Goal: Task Accomplishment & Management: Complete application form

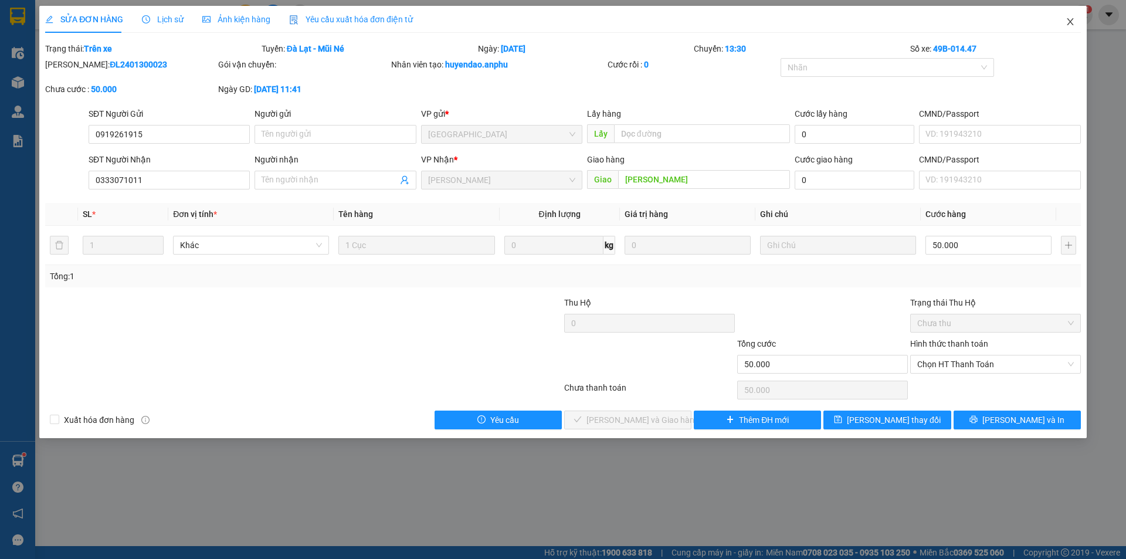
click at [1066, 21] on icon "close" at bounding box center [1069, 21] width 9 height 9
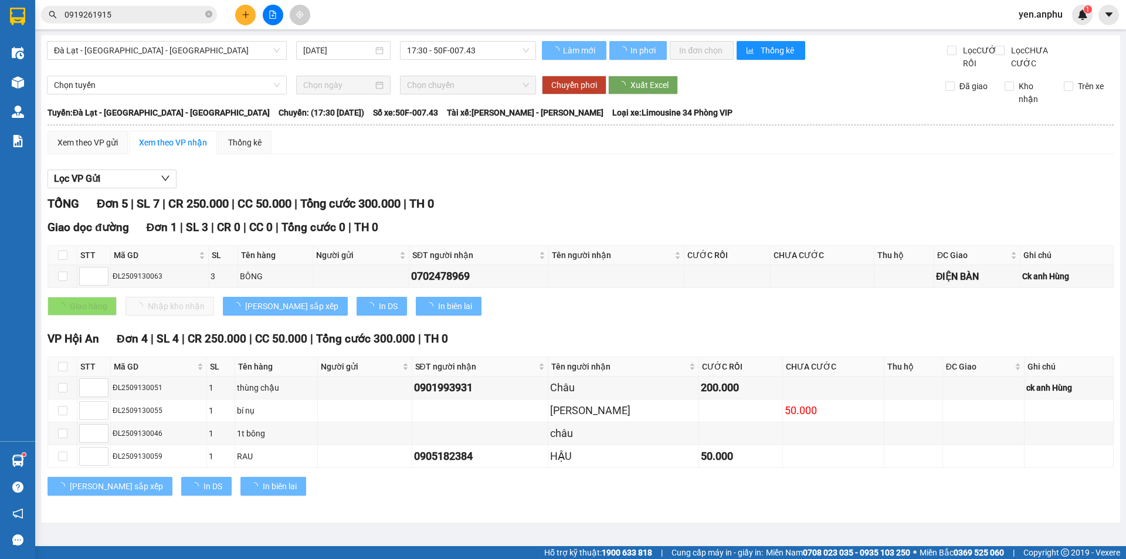
click at [120, 15] on input "0919261915" at bounding box center [133, 14] width 138 height 13
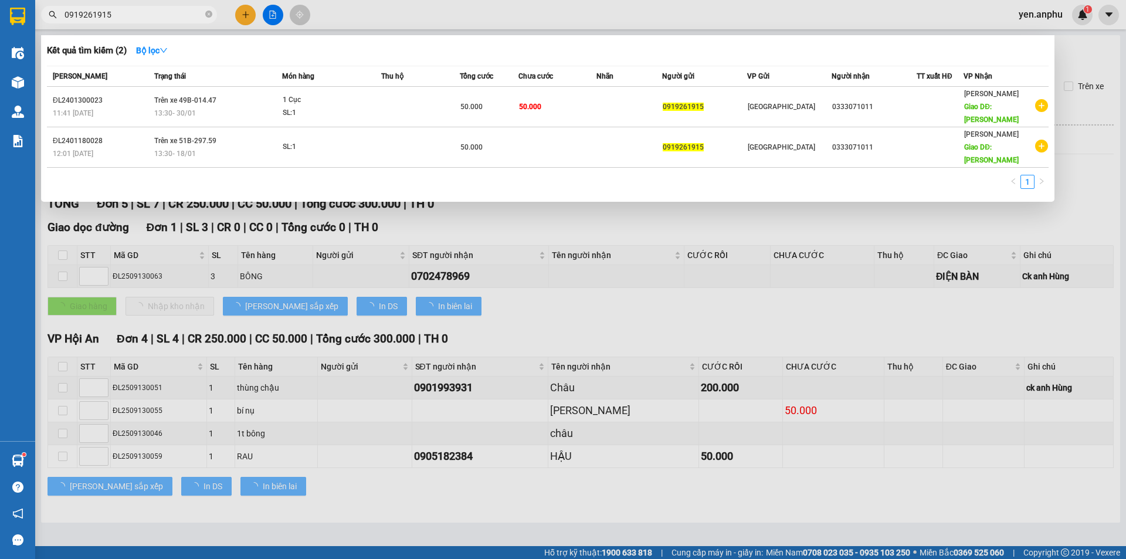
click at [120, 15] on input "0919261915" at bounding box center [133, 14] width 138 height 13
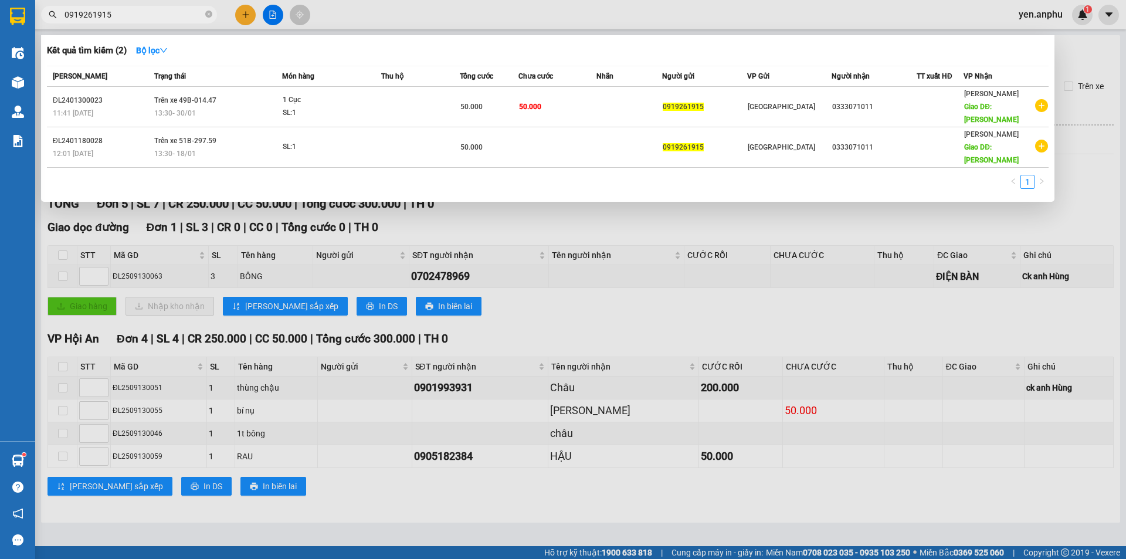
drag, startPoint x: 361, startPoint y: 10, endPoint x: 233, endPoint y: 56, distance: 135.7
click at [361, 10] on div at bounding box center [563, 279] width 1126 height 559
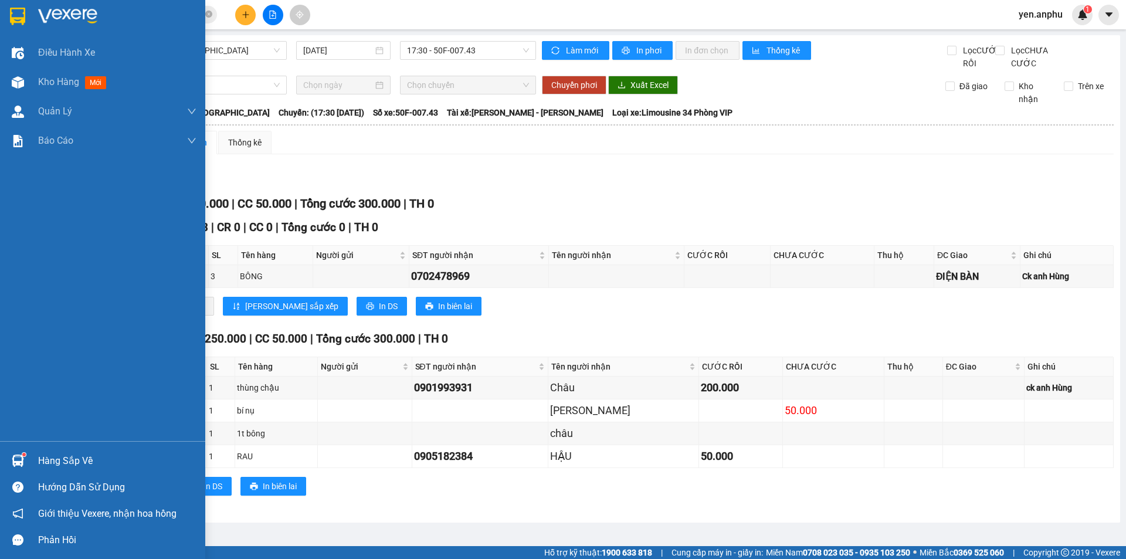
drag, startPoint x: 11, startPoint y: 87, endPoint x: 198, endPoint y: 28, distance: 196.0
click at [12, 87] on img at bounding box center [18, 82] width 12 height 12
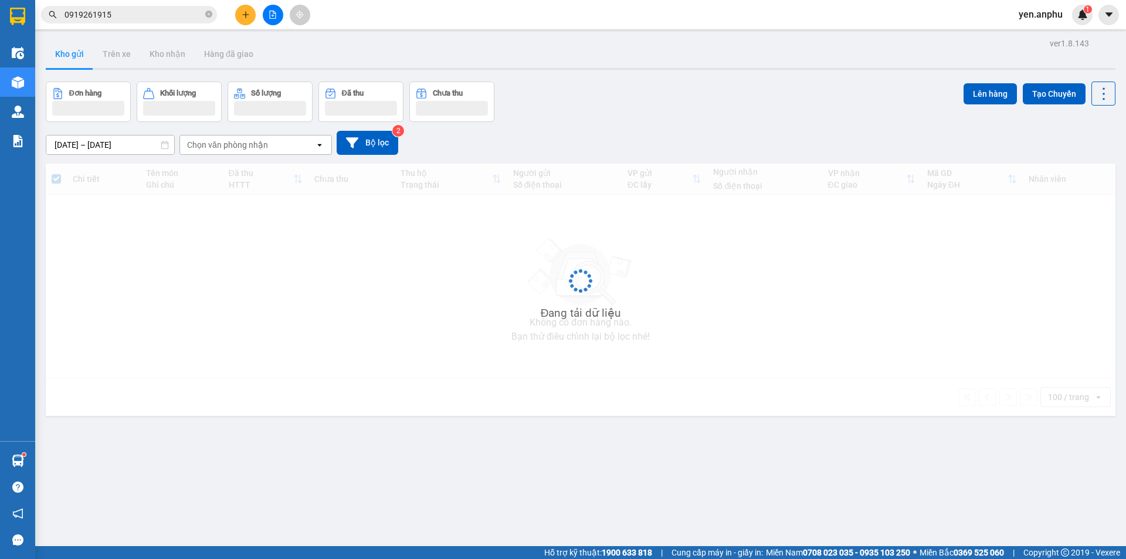
click at [278, 8] on button at bounding box center [273, 15] width 21 height 21
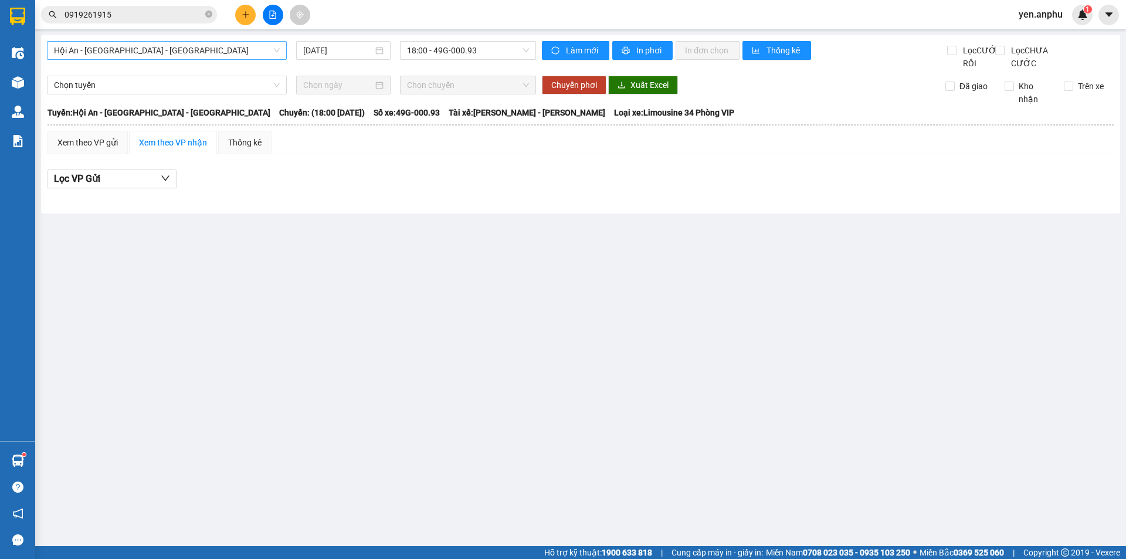
click at [109, 56] on span "Hội An - [GEOGRAPHIC_DATA] - [GEOGRAPHIC_DATA]" at bounding box center [167, 51] width 226 height 18
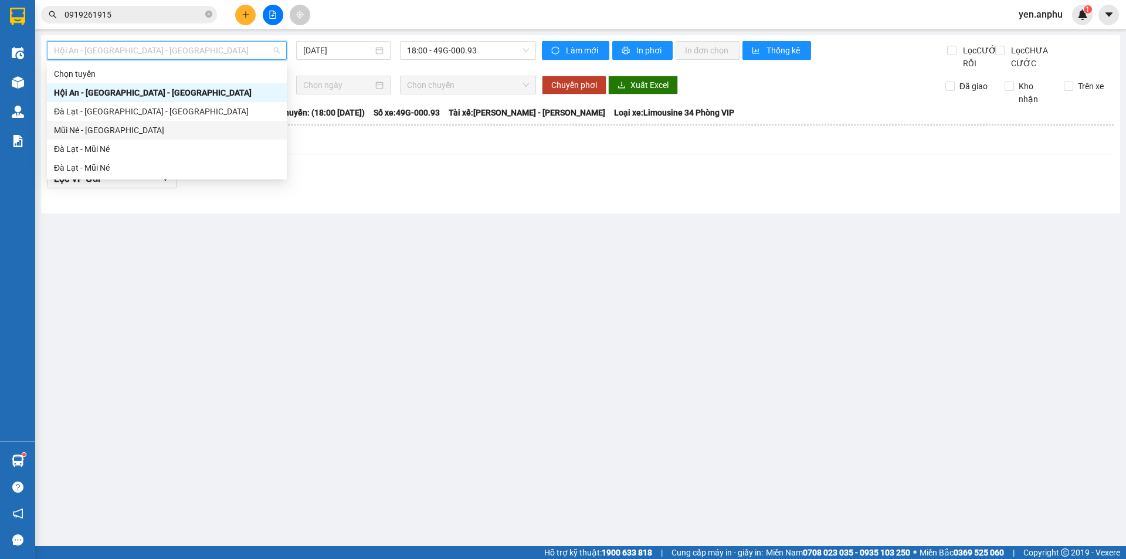
click at [90, 128] on div "Mũi Né - [GEOGRAPHIC_DATA]" at bounding box center [167, 130] width 226 height 13
type input "[DATE]"
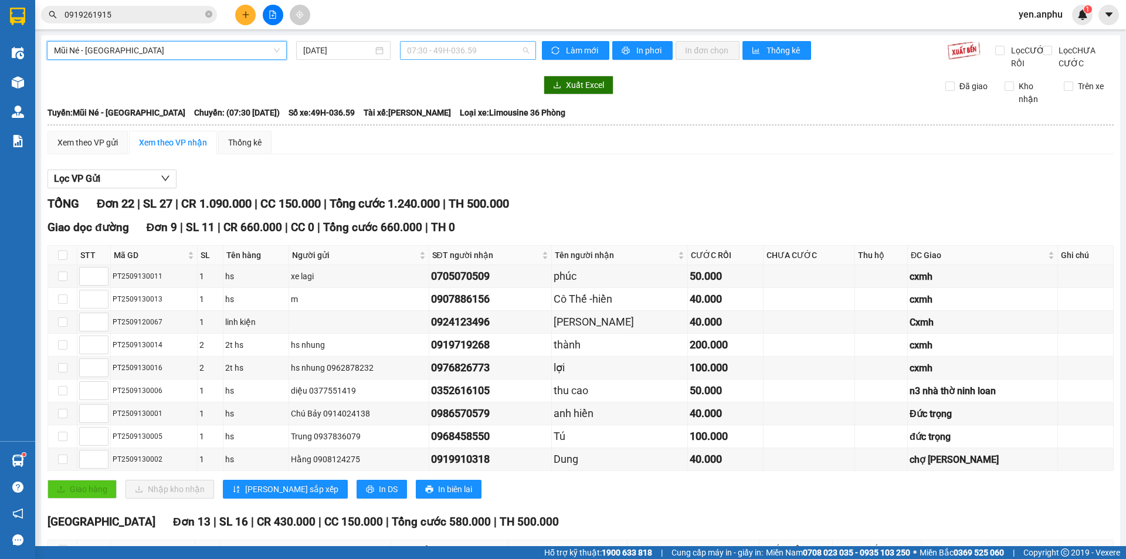
click at [465, 52] on span "07:30 - 49H-036.59" at bounding box center [468, 51] width 122 height 18
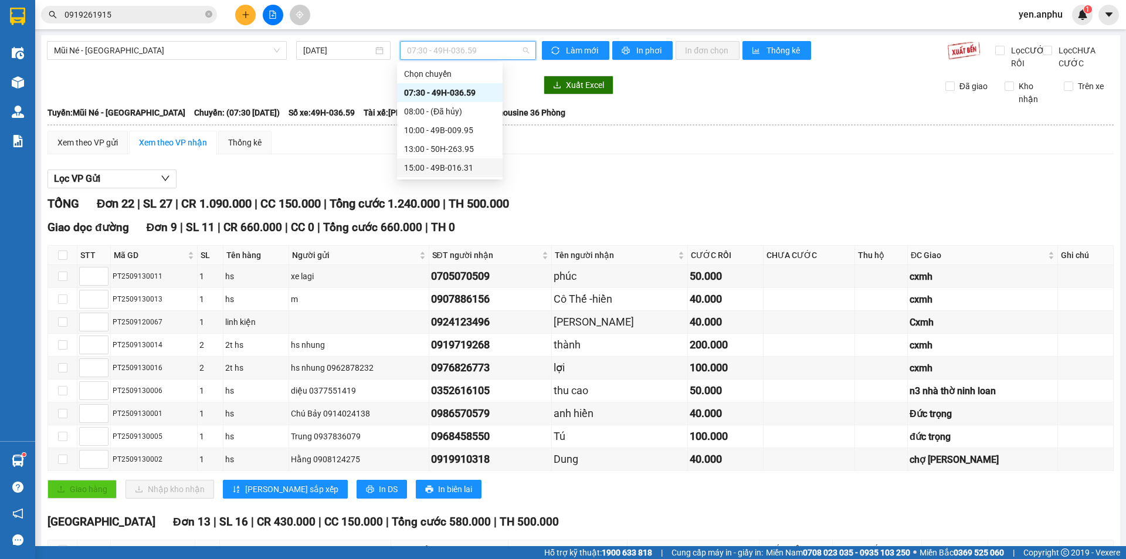
click at [461, 173] on div "15:00 - 49B-016.31" at bounding box center [449, 167] width 91 height 13
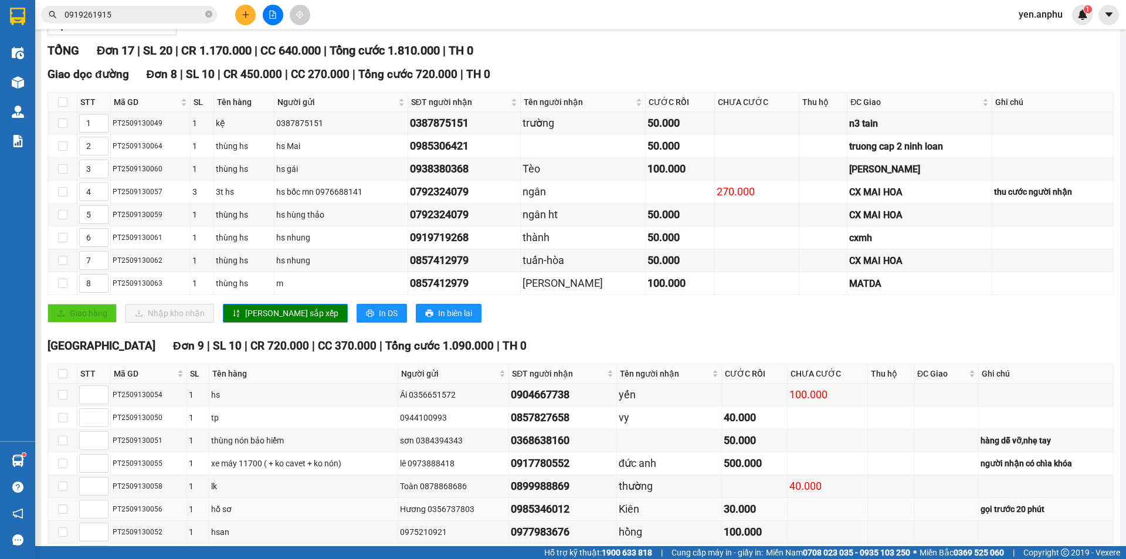
scroll to position [270, 0]
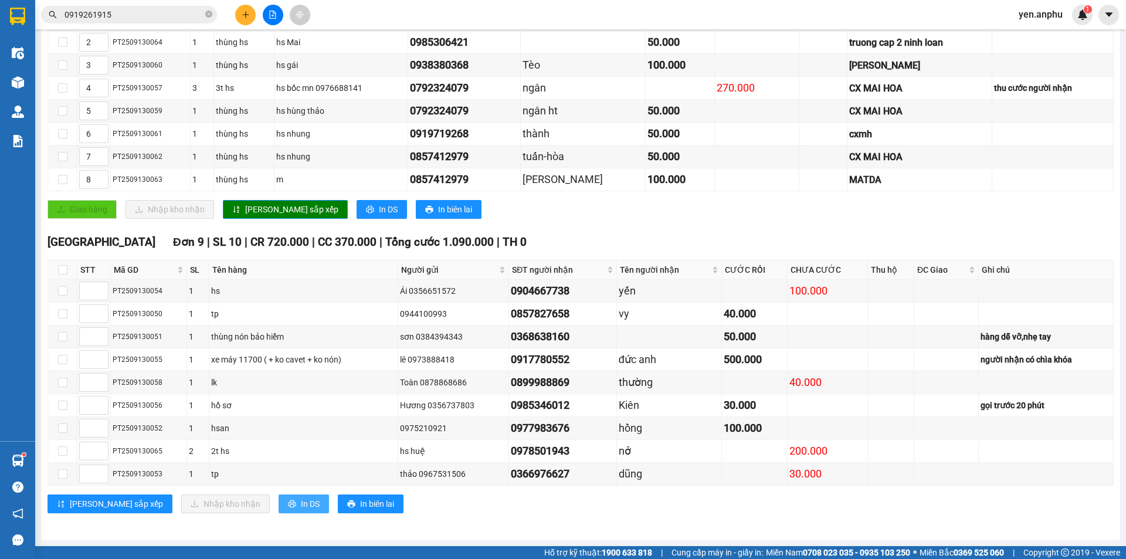
click at [301, 508] on span "In DS" at bounding box center [310, 503] width 19 height 13
click at [144, 8] on span "0919261915" at bounding box center [129, 15] width 176 height 18
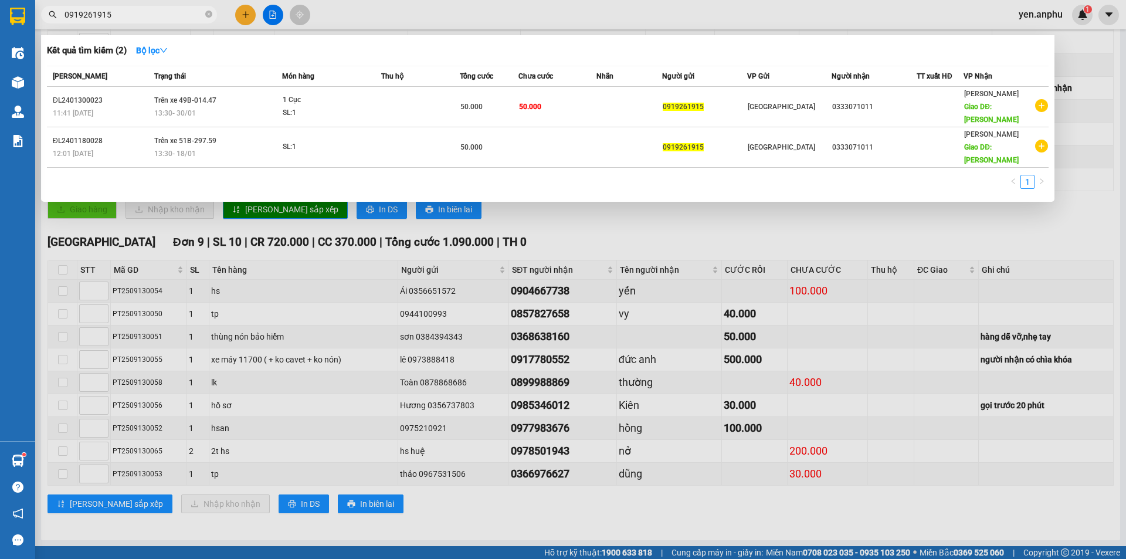
click at [145, 10] on input "0919261915" at bounding box center [133, 14] width 138 height 13
click at [352, 32] on div at bounding box center [563, 279] width 1126 height 559
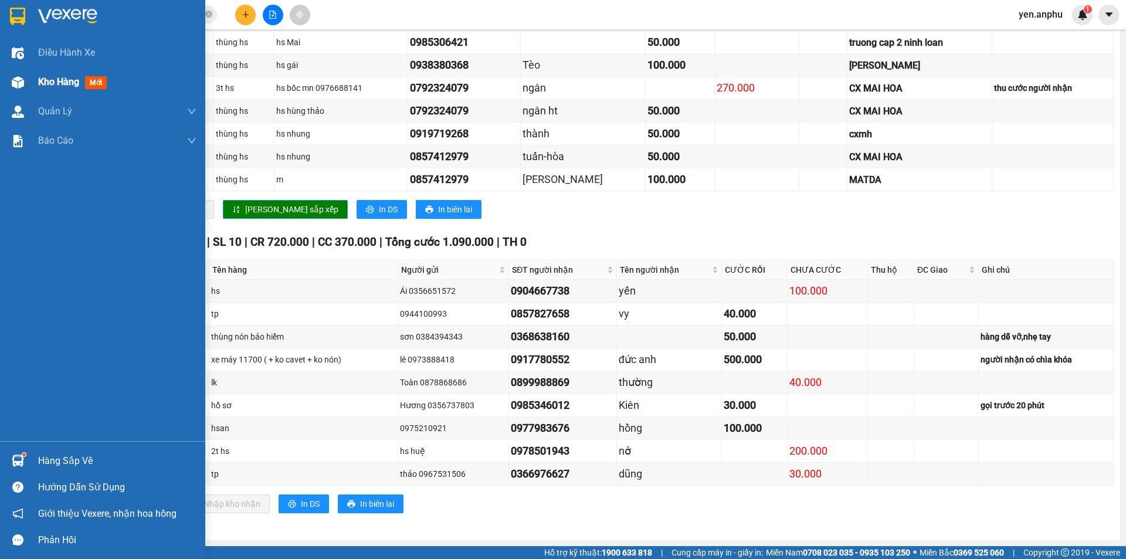
click at [15, 87] on img at bounding box center [18, 82] width 12 height 12
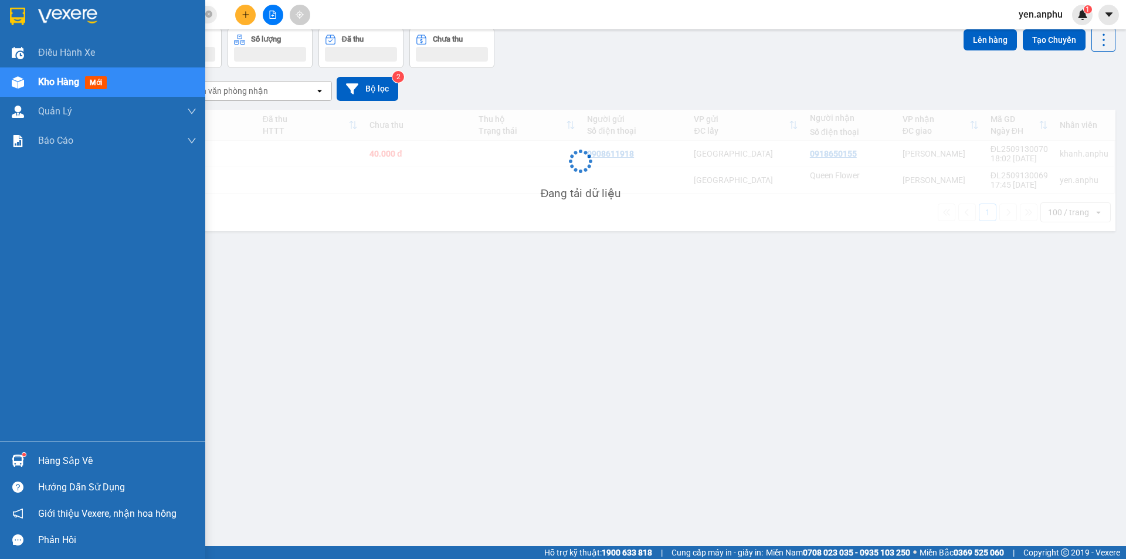
scroll to position [54, 0]
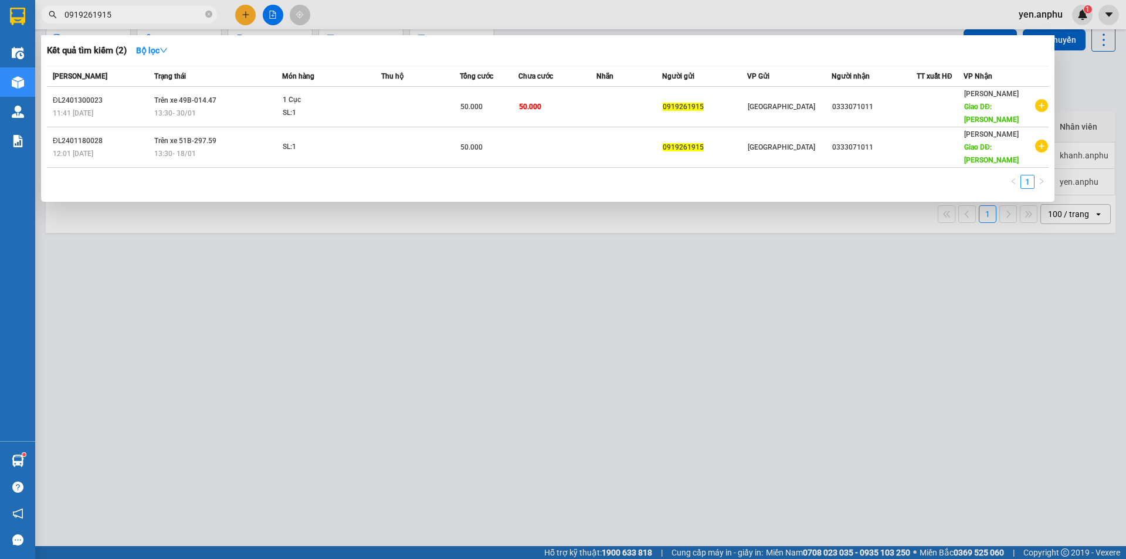
click at [120, 11] on input "0919261915" at bounding box center [133, 14] width 138 height 13
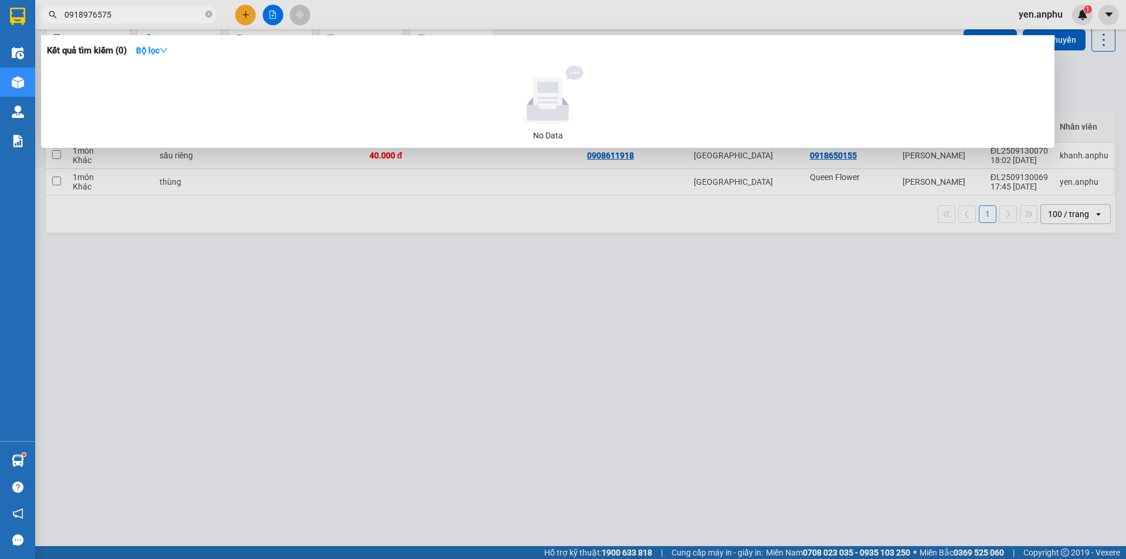
click at [127, 17] on input "0918976575" at bounding box center [133, 14] width 138 height 13
type input "0918976575"
click at [241, 18] on div at bounding box center [563, 279] width 1126 height 559
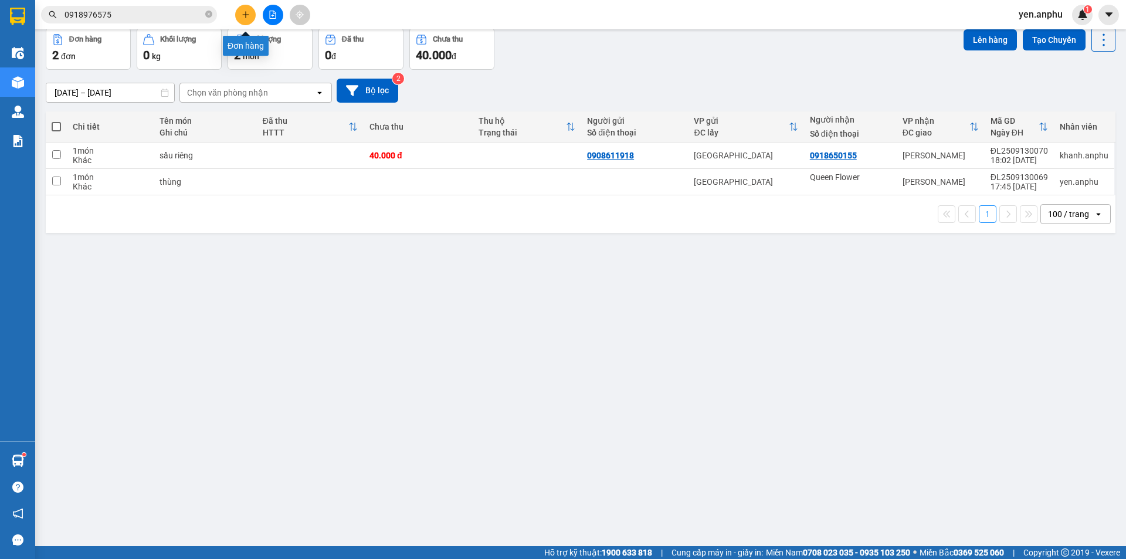
click at [247, 21] on button at bounding box center [245, 15] width 21 height 21
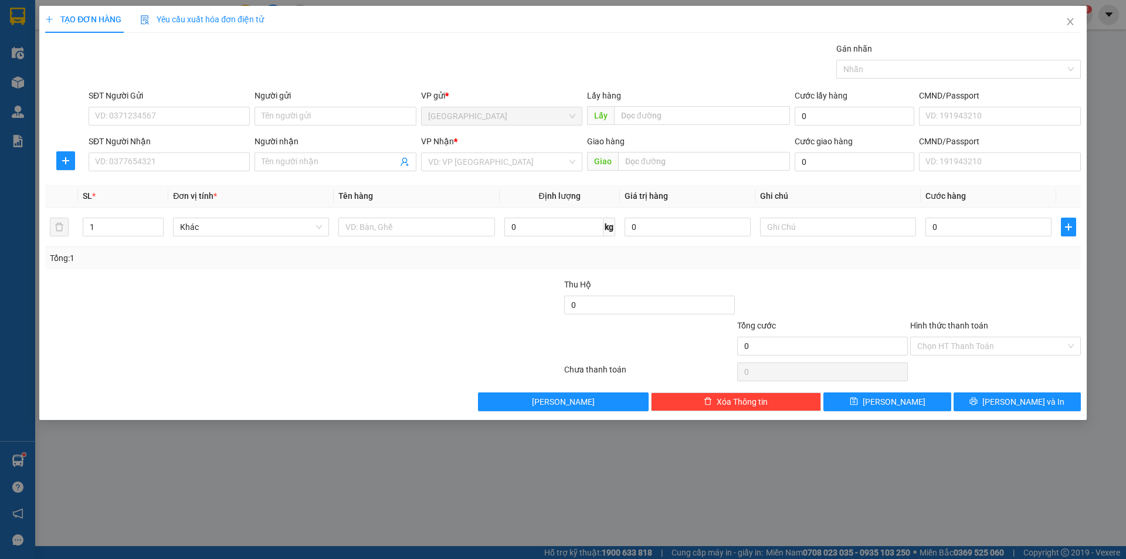
click at [175, 172] on div "SĐT Người Nhận VD: 0377654321" at bounding box center [169, 155] width 161 height 41
click at [165, 120] on input "SĐT Người Gửi" at bounding box center [169, 116] width 161 height 19
click at [165, 110] on input "SĐT Người Gửi" at bounding box center [169, 116] width 161 height 19
click at [136, 134] on div "0395787935" at bounding box center [169, 139] width 147 height 13
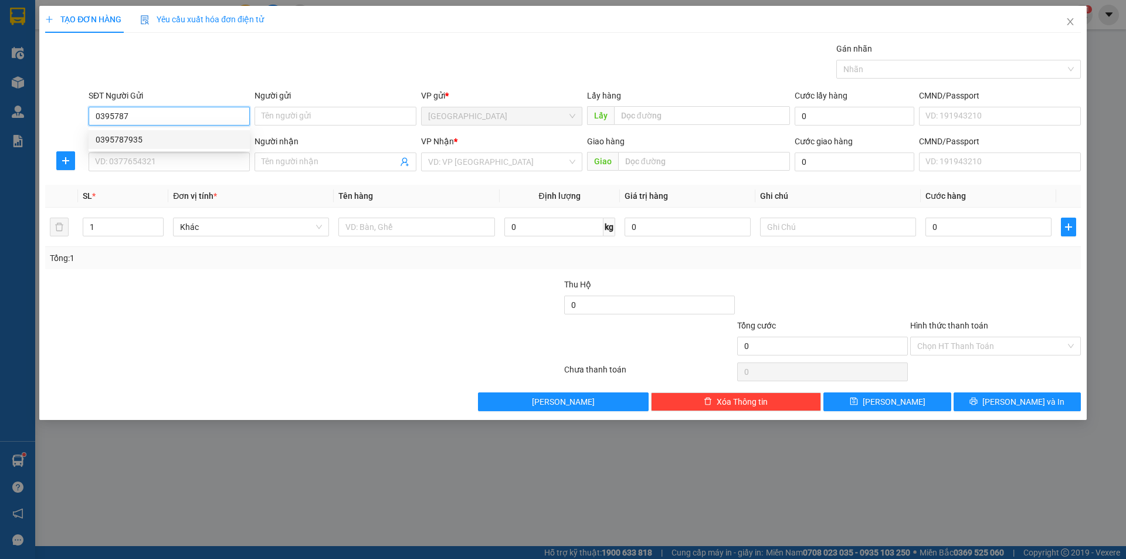
type input "0395787935"
type input "0837545546"
type input "kiệt"
type input "mn"
type input "40.000"
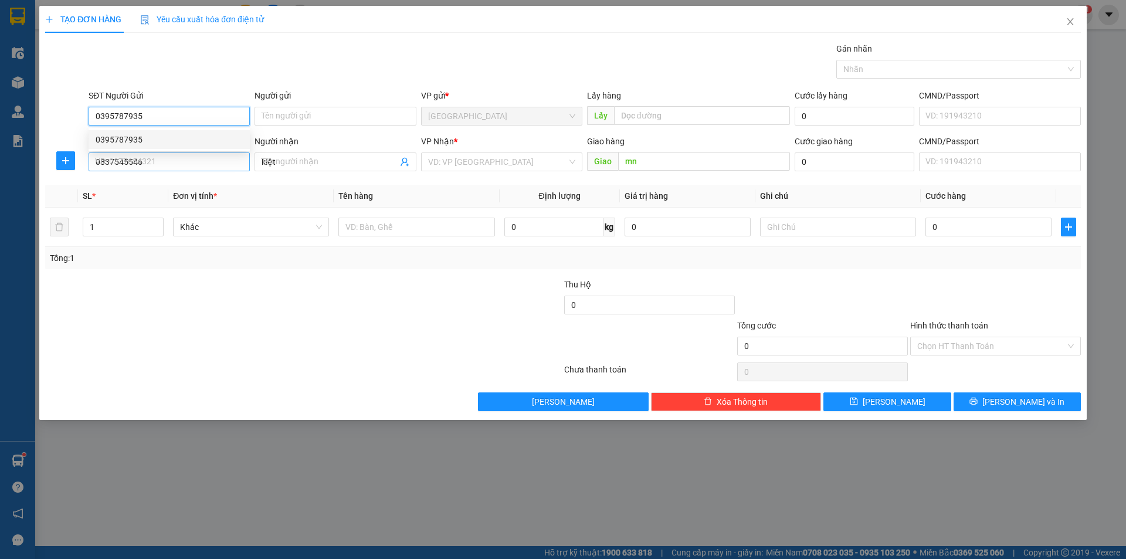
type input "40.000"
type input "0395787935"
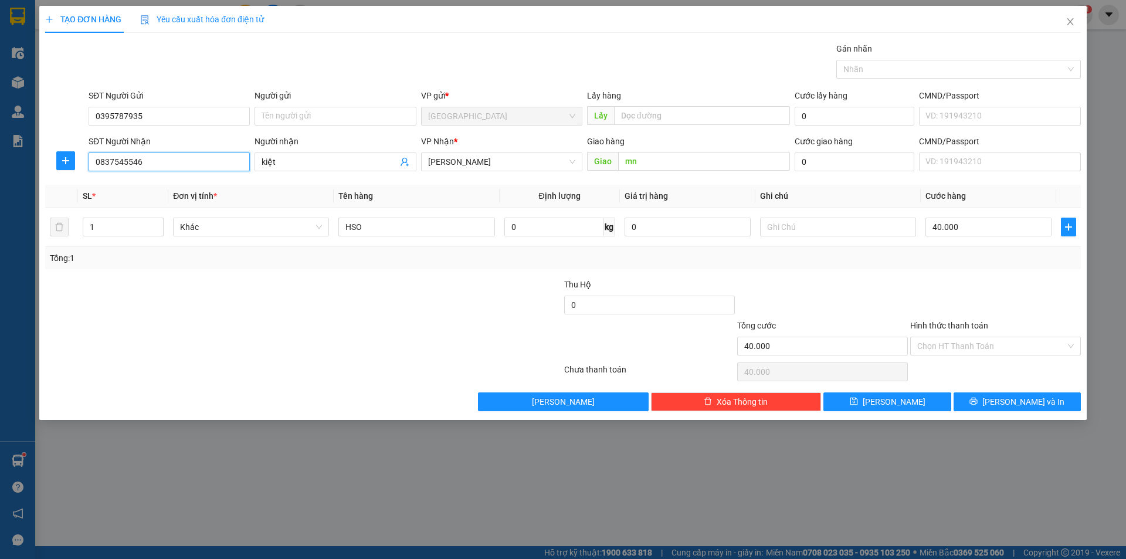
click at [165, 164] on input "0837545546" at bounding box center [169, 161] width 161 height 19
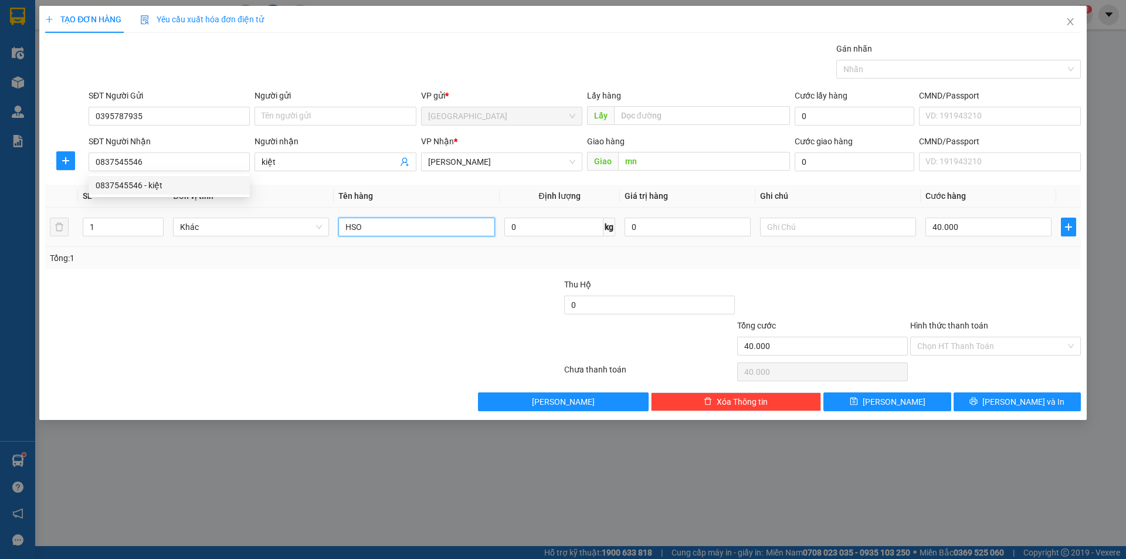
click at [396, 233] on input "HSO" at bounding box center [416, 227] width 156 height 19
type input "thùng đặc sản"
click at [1010, 234] on input "40.000" at bounding box center [988, 227] width 126 height 19
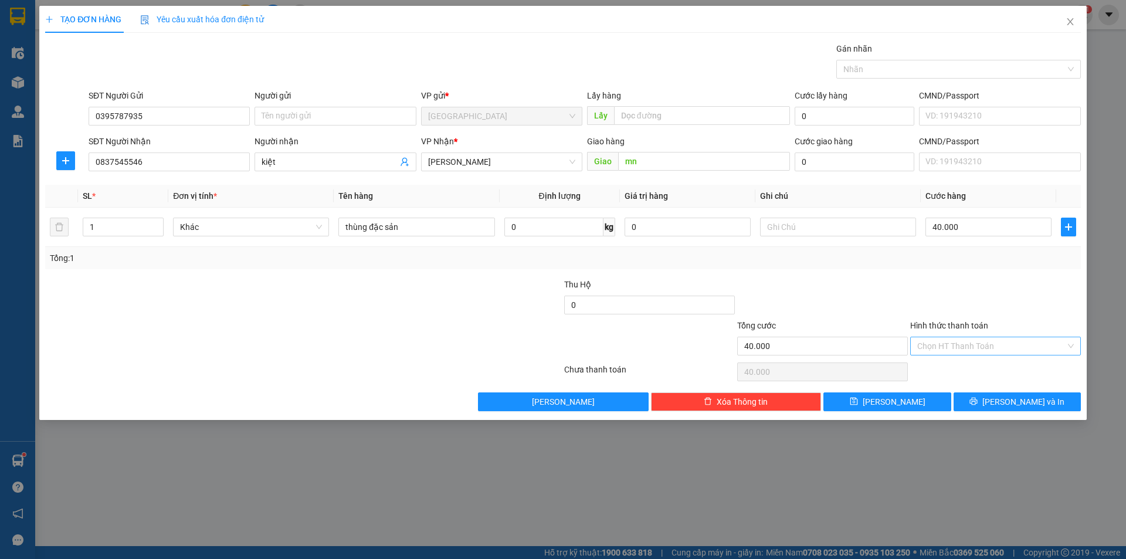
click at [947, 347] on input "Hình thức thanh toán" at bounding box center [991, 346] width 148 height 18
click at [956, 367] on div "Tại văn phòng" at bounding box center [995, 369] width 157 height 13
type input "0"
click at [1003, 399] on button "[PERSON_NAME] và In" at bounding box center [1016, 401] width 127 height 19
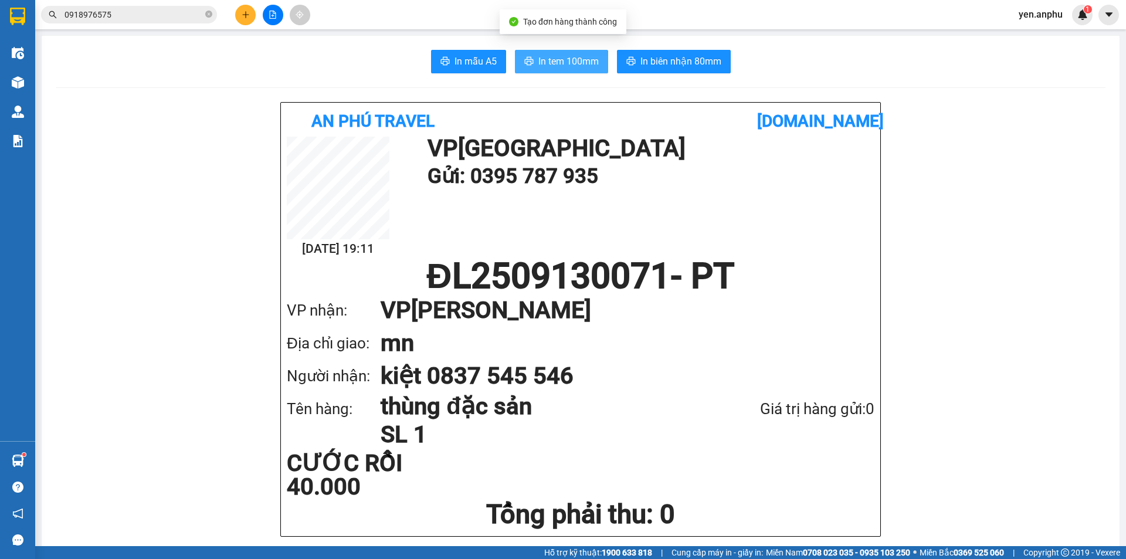
click at [561, 62] on span "In tem 100mm" at bounding box center [568, 61] width 60 height 15
click at [283, 12] on button at bounding box center [273, 15] width 21 height 21
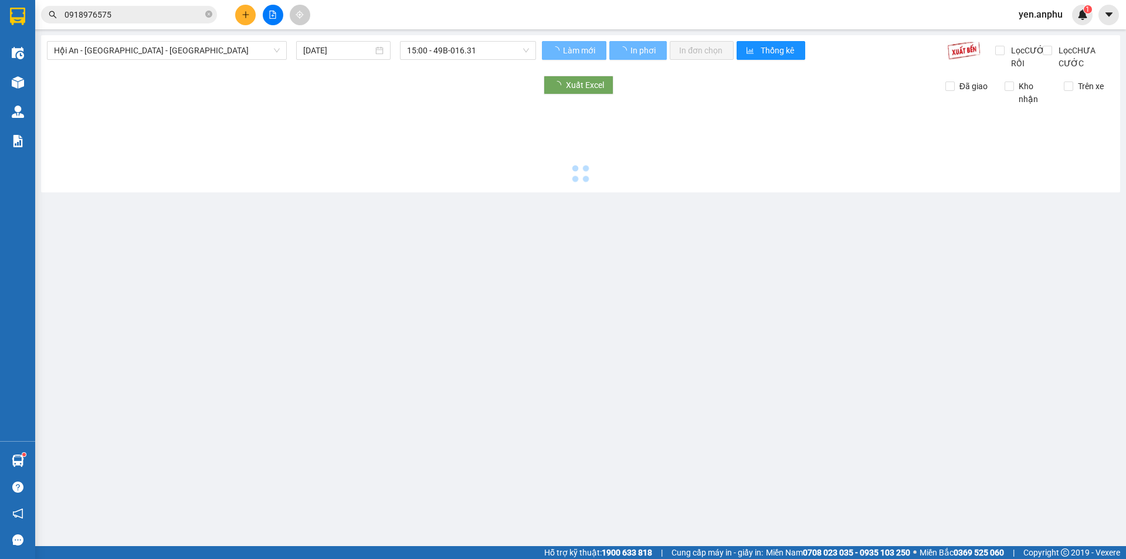
click at [278, 12] on button at bounding box center [273, 15] width 21 height 21
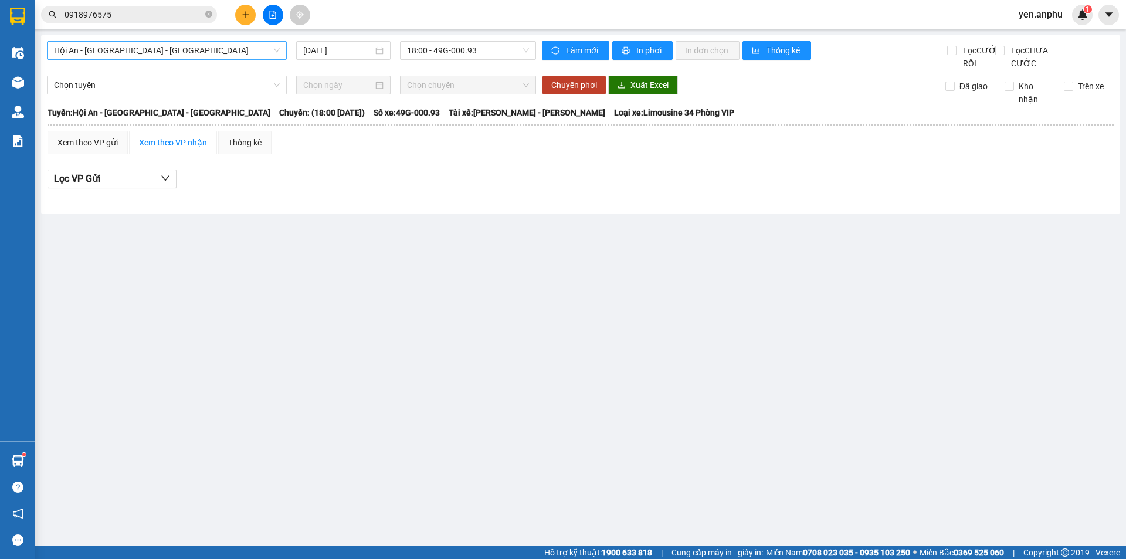
click at [183, 57] on span "Hội An - [GEOGRAPHIC_DATA] - [GEOGRAPHIC_DATA]" at bounding box center [167, 51] width 226 height 18
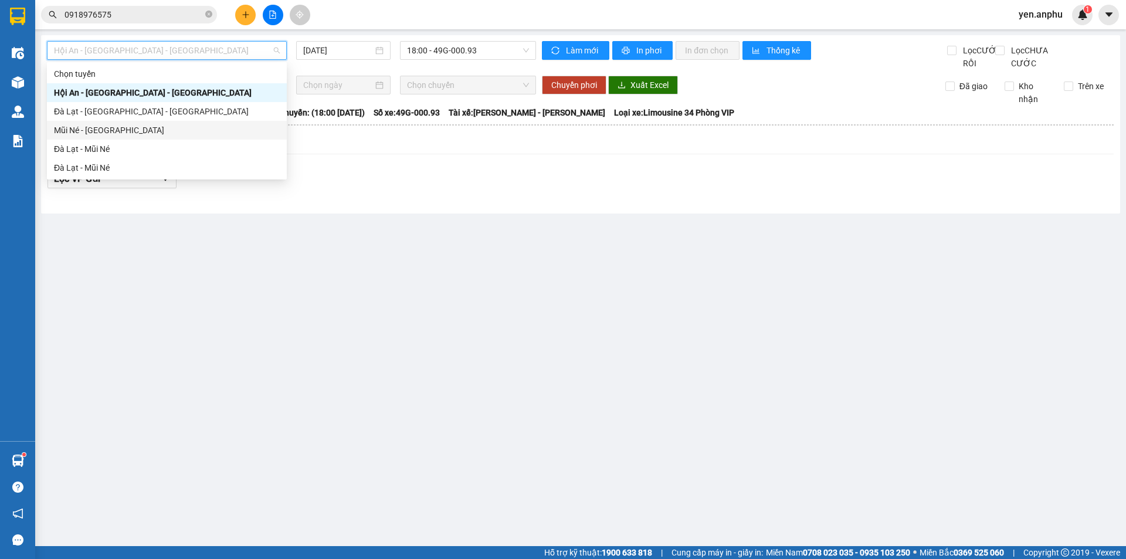
click at [104, 131] on div "Mũi Né - [GEOGRAPHIC_DATA]" at bounding box center [167, 130] width 226 height 13
type input "[DATE]"
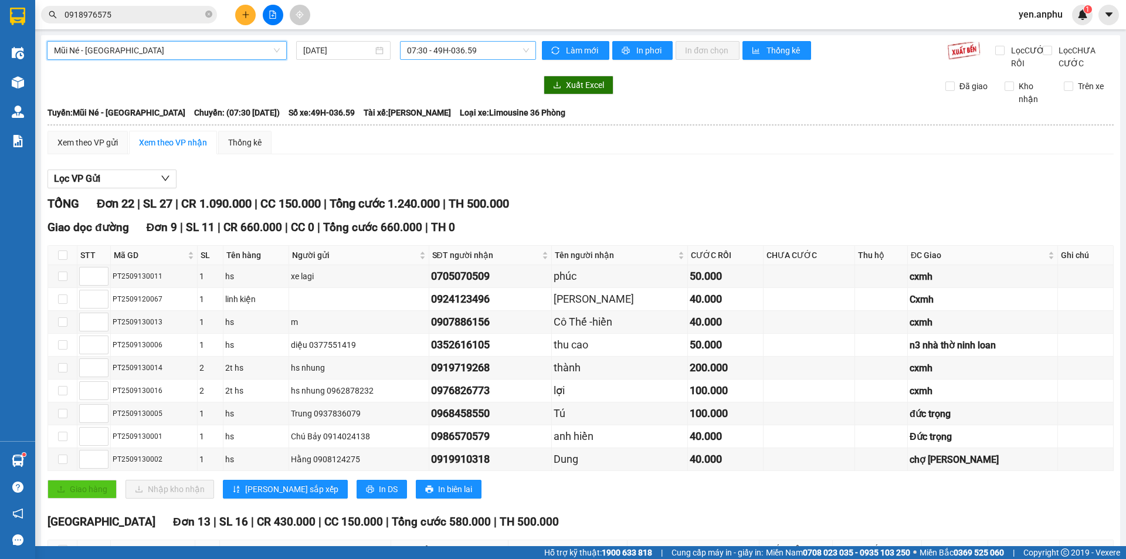
click at [441, 53] on span "07:30 - 49H-036.59" at bounding box center [468, 51] width 122 height 18
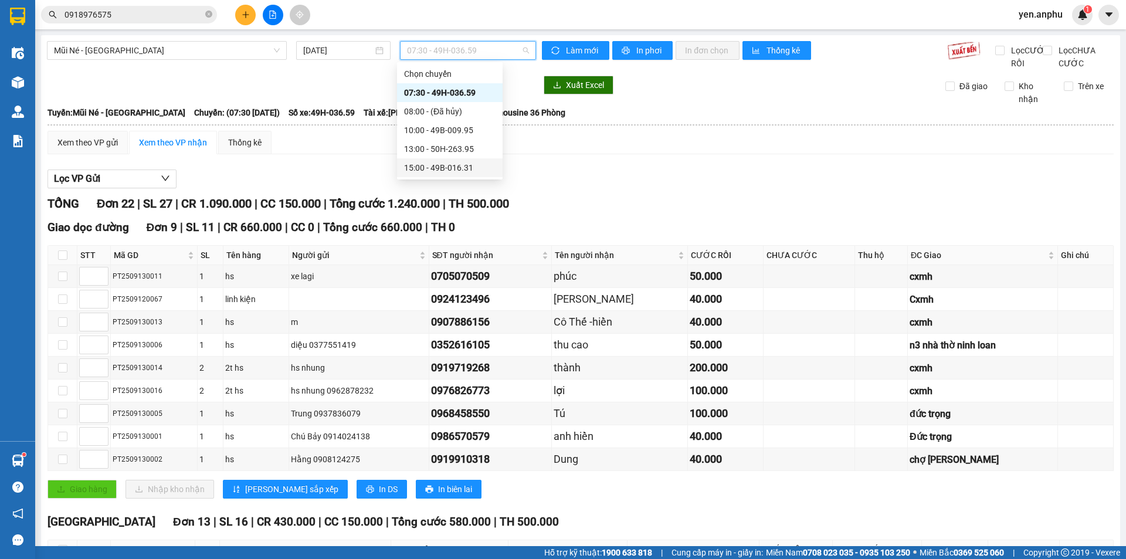
click at [425, 164] on div "15:00 - 49B-016.31" at bounding box center [449, 167] width 91 height 13
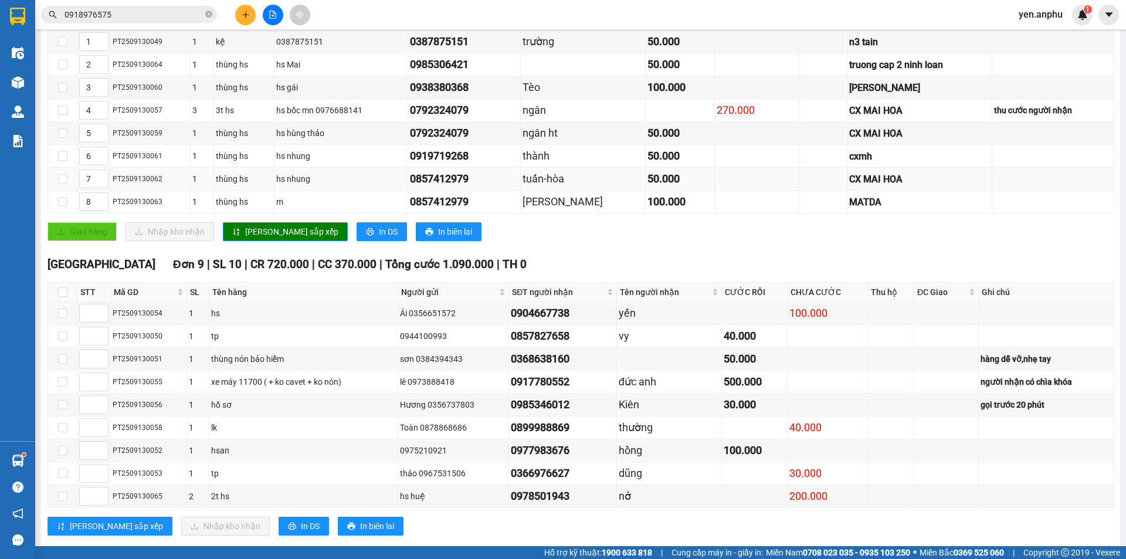
scroll to position [270, 0]
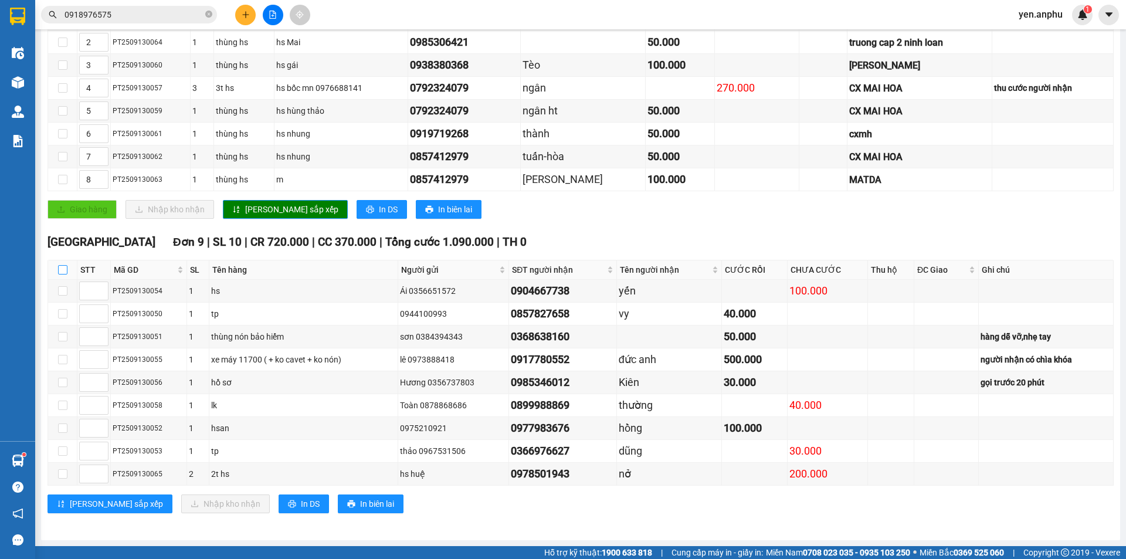
click at [58, 269] on input "checkbox" at bounding box center [62, 269] width 9 height 9
checkbox input "true"
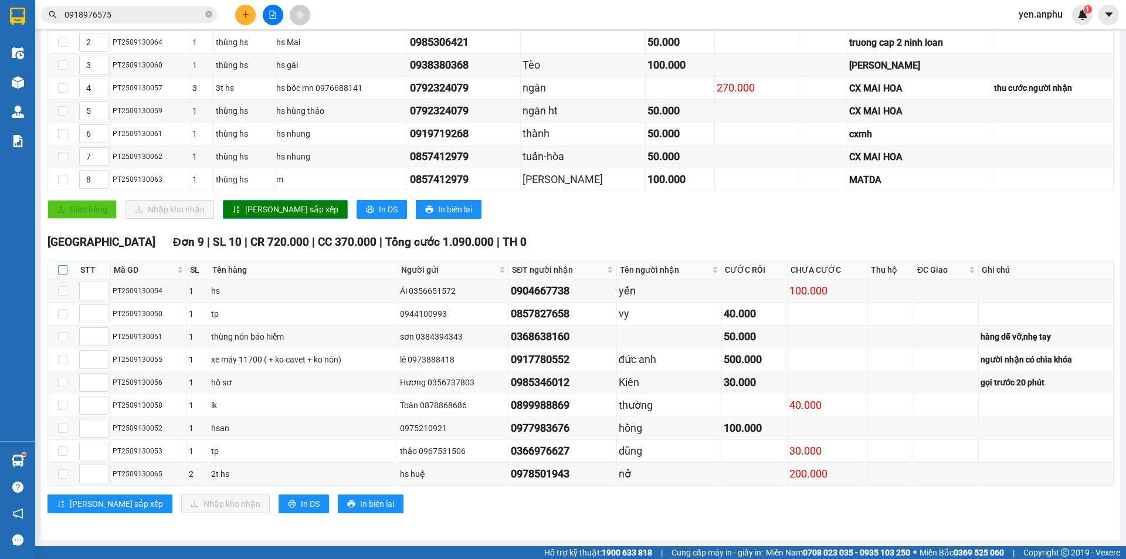
checkbox input "true"
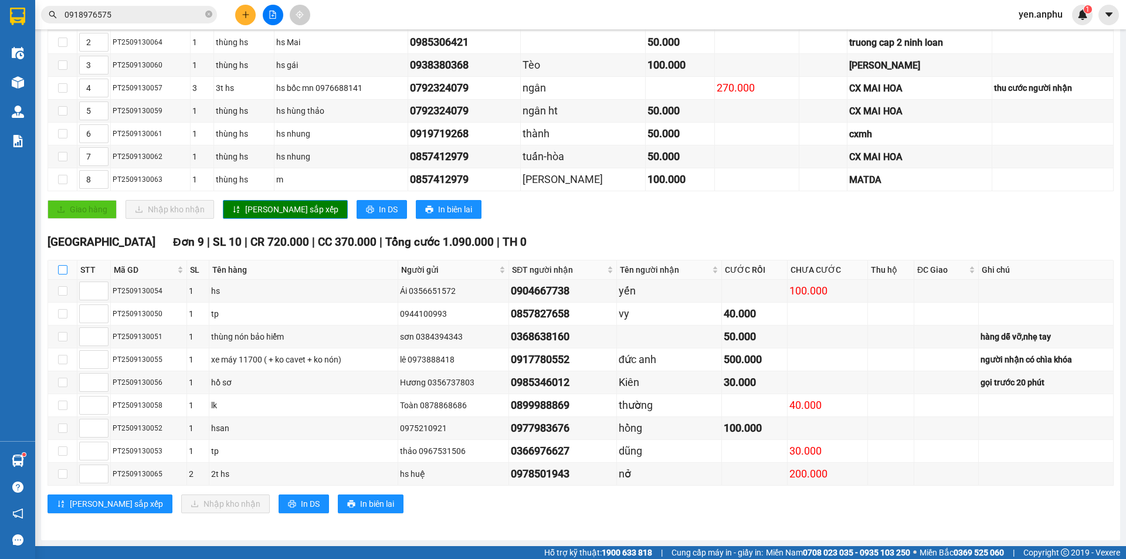
checkbox input "true"
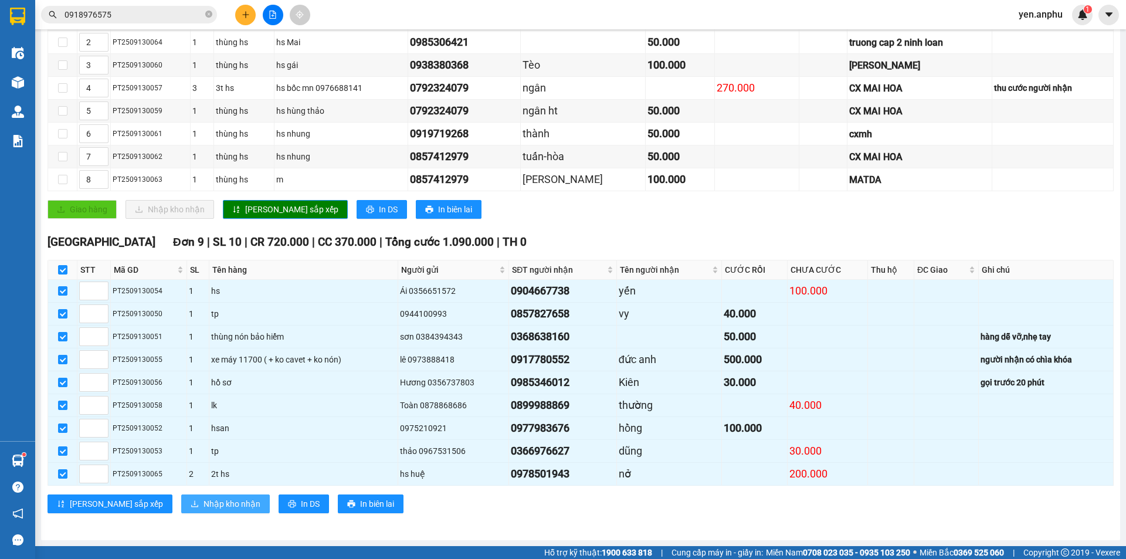
click at [203, 505] on span "Nhập kho nhận" at bounding box center [231, 503] width 57 height 13
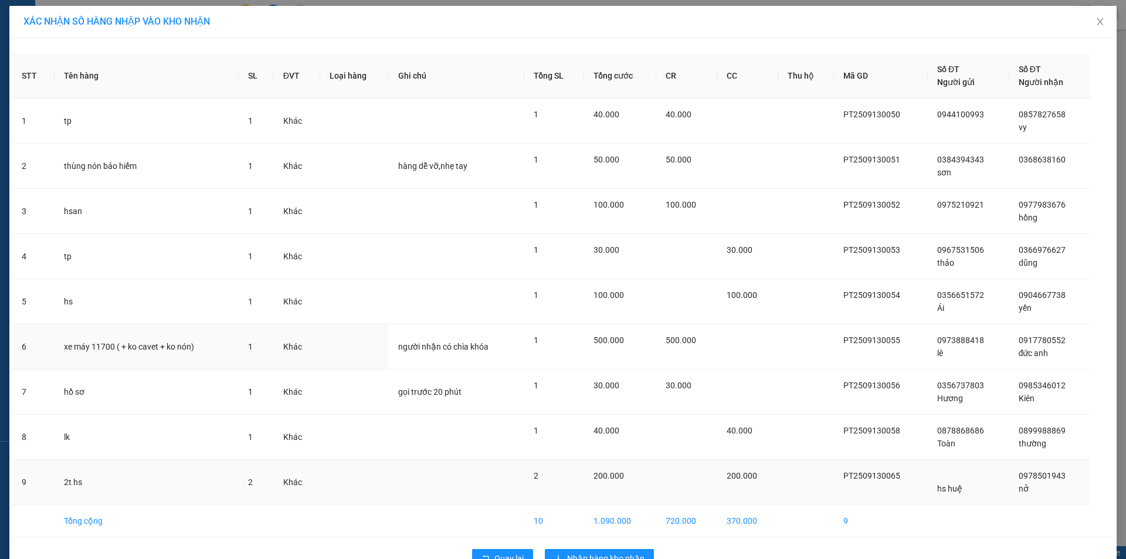
scroll to position [32, 0]
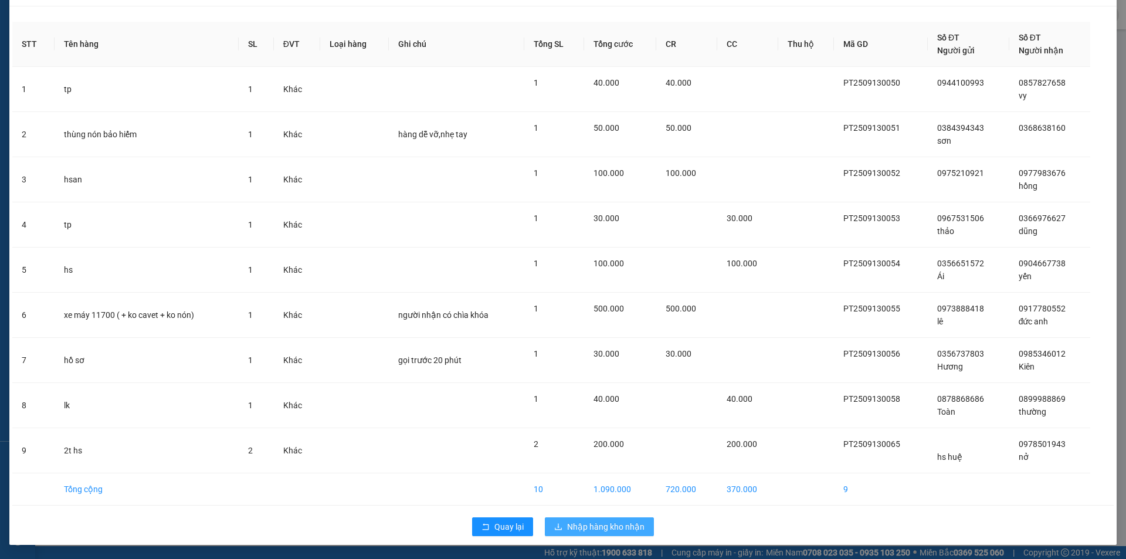
click at [622, 526] on span "Nhập hàng kho nhận" at bounding box center [605, 526] width 77 height 13
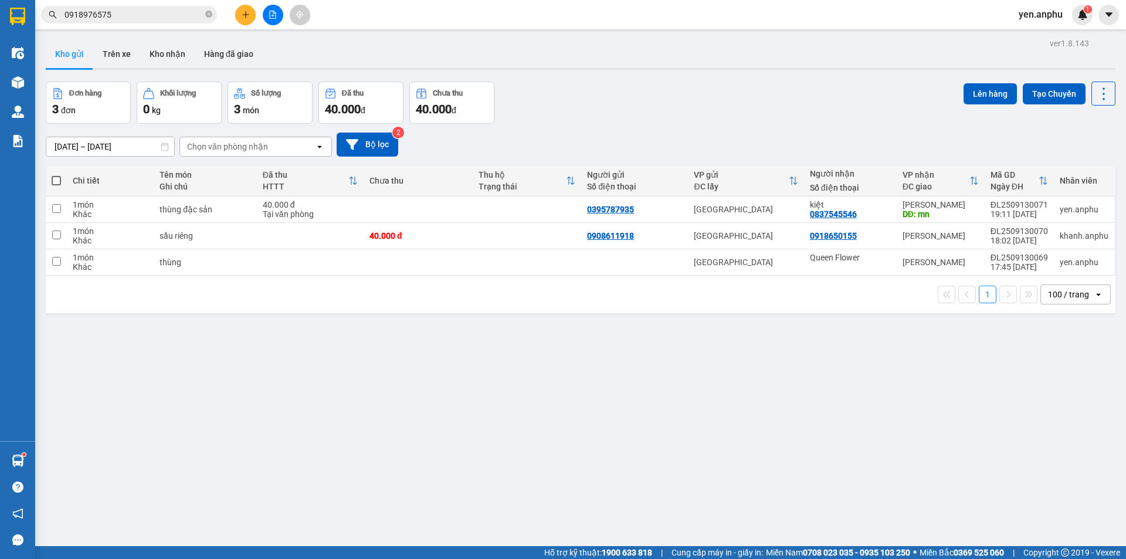
click at [276, 13] on icon "file-add" at bounding box center [273, 15] width 8 height 8
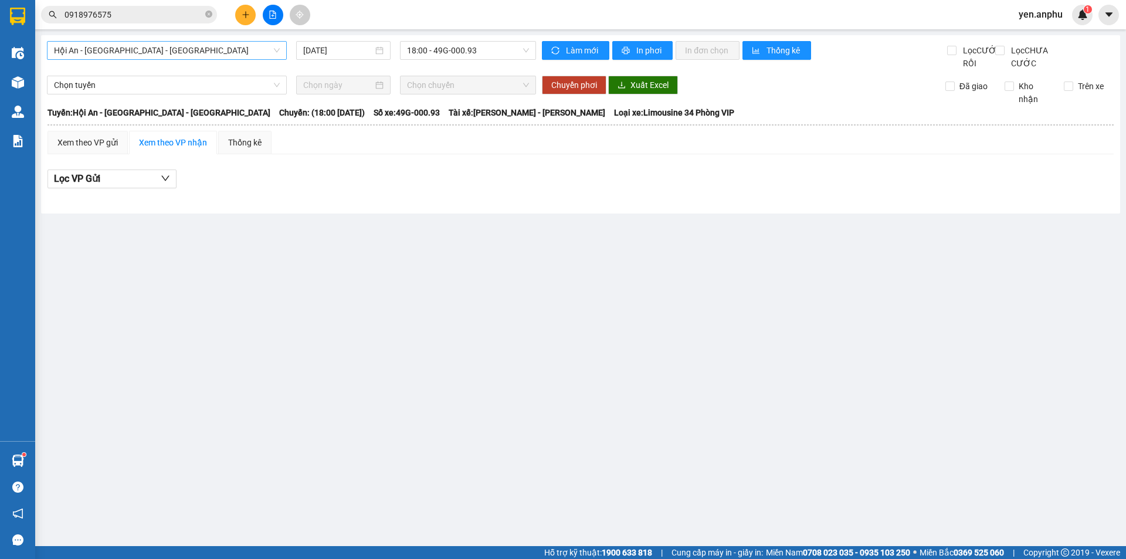
click at [151, 55] on div "Hội An - [GEOGRAPHIC_DATA] - [GEOGRAPHIC_DATA] [DATE] 18:00 - 49G-000.93 Làm mớ…" at bounding box center [580, 124] width 1079 height 178
click at [151, 53] on span "Hội An - [GEOGRAPHIC_DATA] - [GEOGRAPHIC_DATA]" at bounding box center [167, 51] width 226 height 18
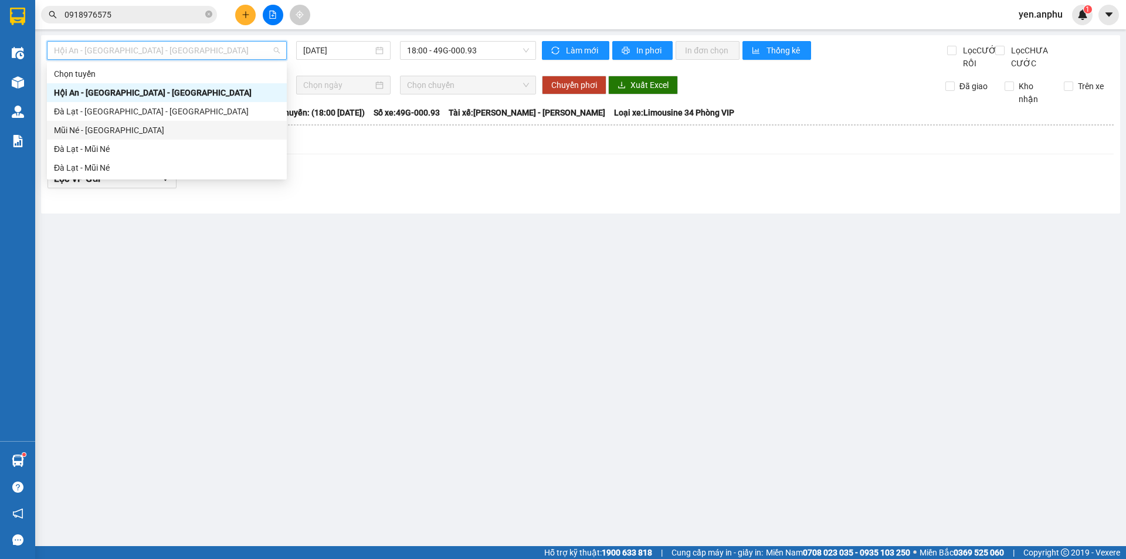
click at [107, 129] on div "Mũi Né - [GEOGRAPHIC_DATA]" at bounding box center [167, 130] width 226 height 13
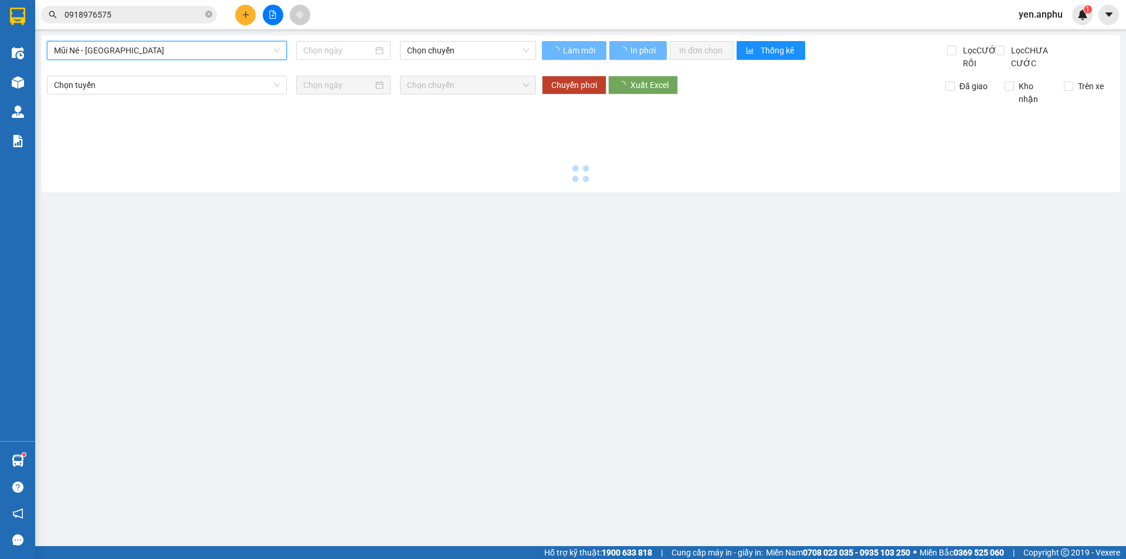
type input "[DATE]"
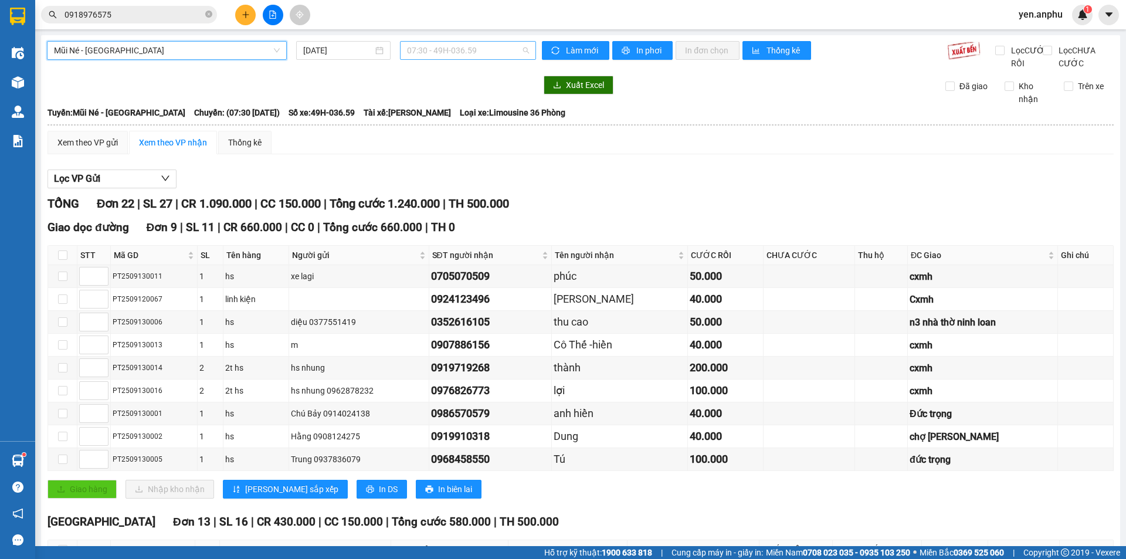
click at [439, 54] on span "07:30 - 49H-036.59" at bounding box center [468, 51] width 122 height 18
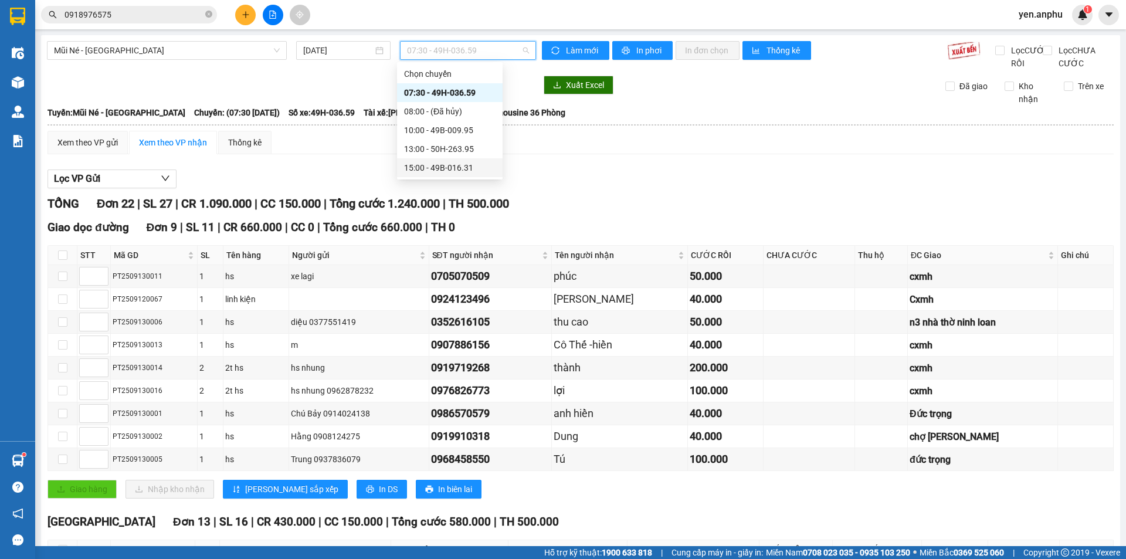
click at [431, 164] on div "15:00 - 49B-016.31" at bounding box center [449, 167] width 91 height 13
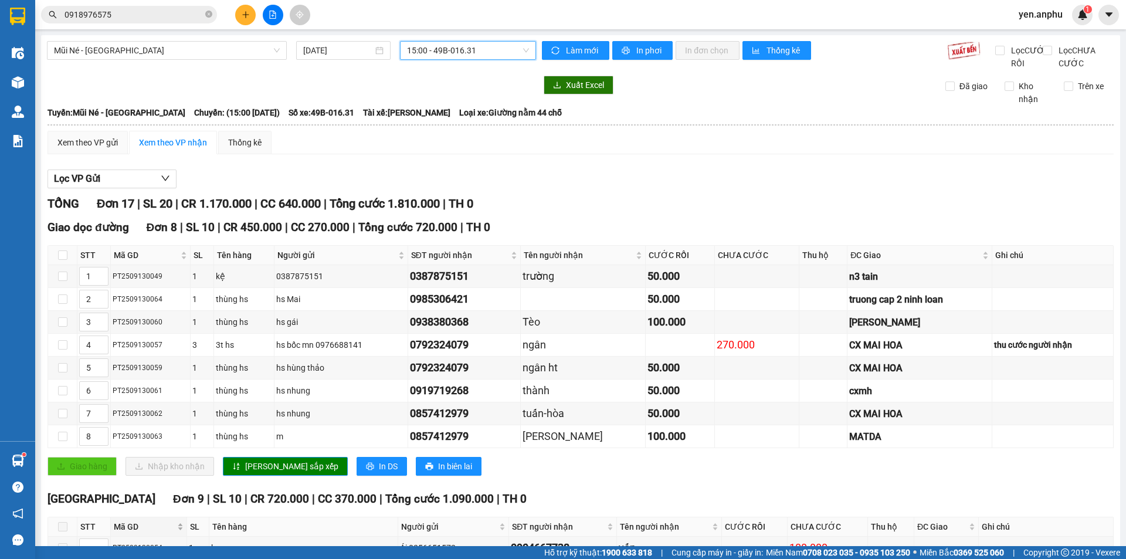
scroll to position [270, 0]
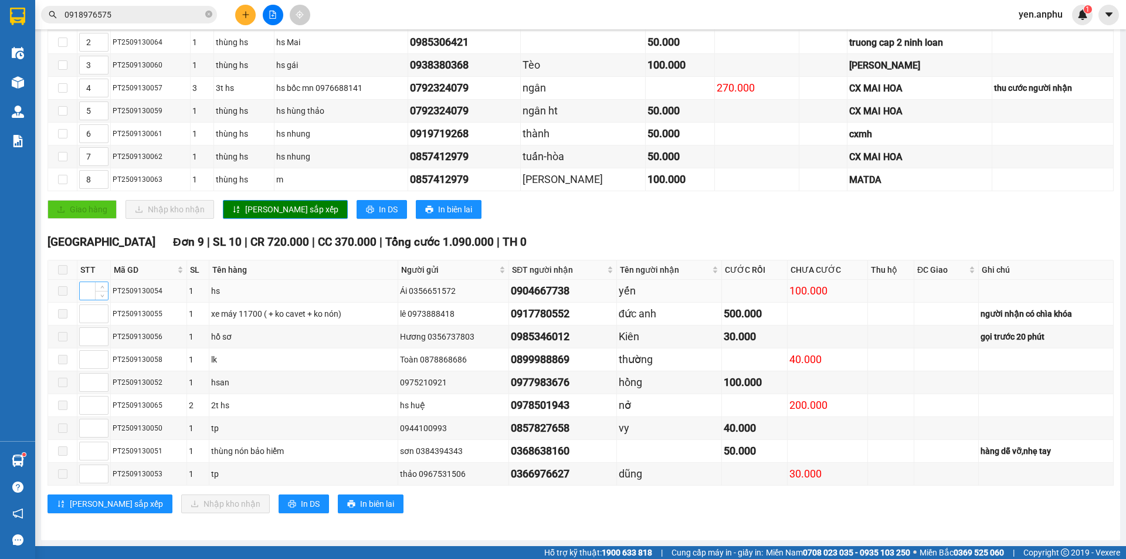
drag, startPoint x: 55, startPoint y: 265, endPoint x: 80, endPoint y: 282, distance: 30.9
click at [56, 265] on th at bounding box center [62, 269] width 29 height 19
click at [131, 15] on input "0918976575" at bounding box center [133, 14] width 138 height 13
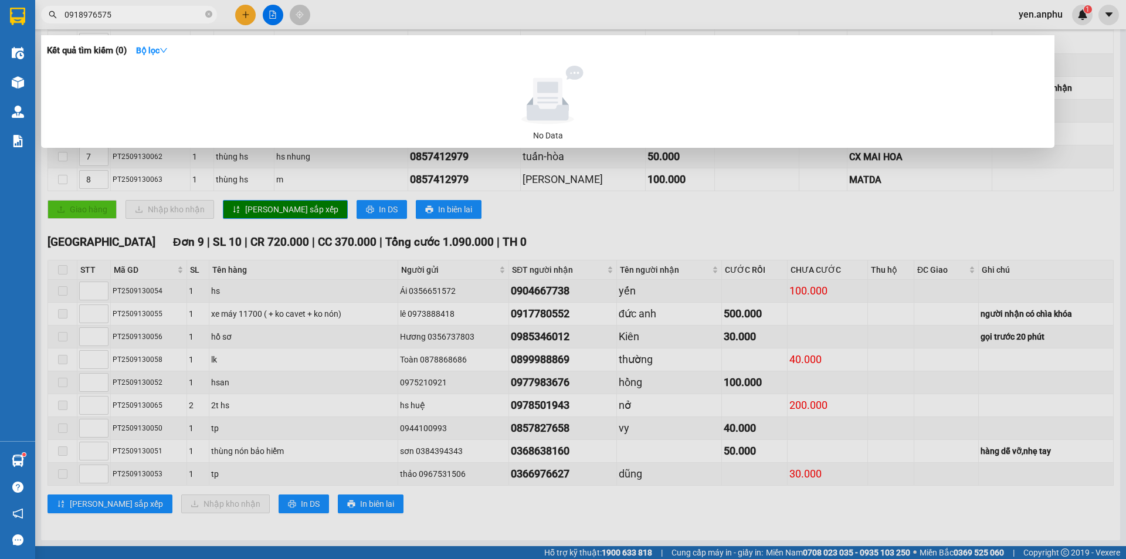
click at [131, 15] on input "0918976575" at bounding box center [133, 14] width 138 height 13
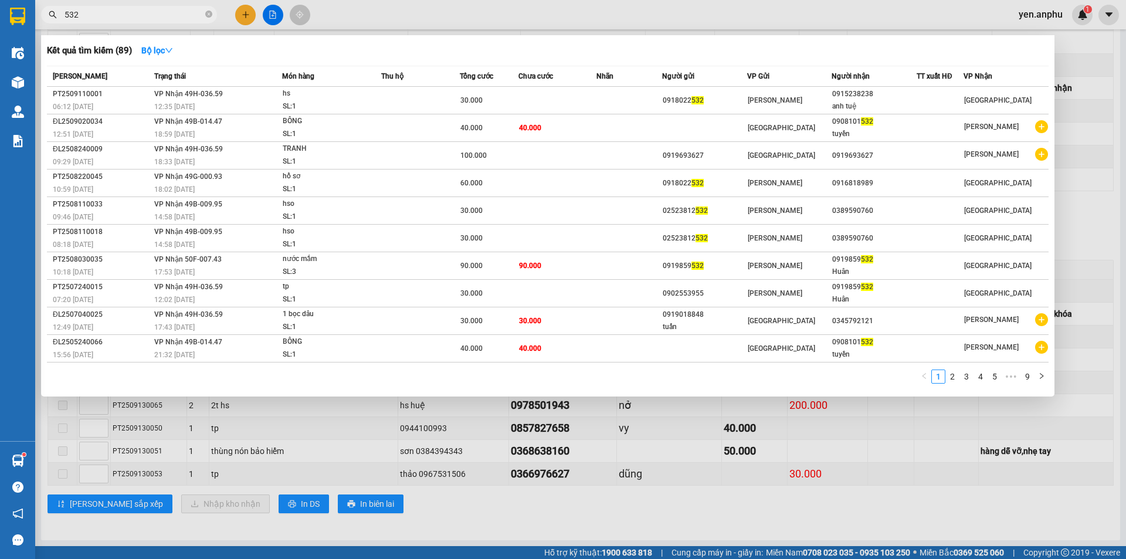
click at [106, 12] on input "532" at bounding box center [133, 14] width 138 height 13
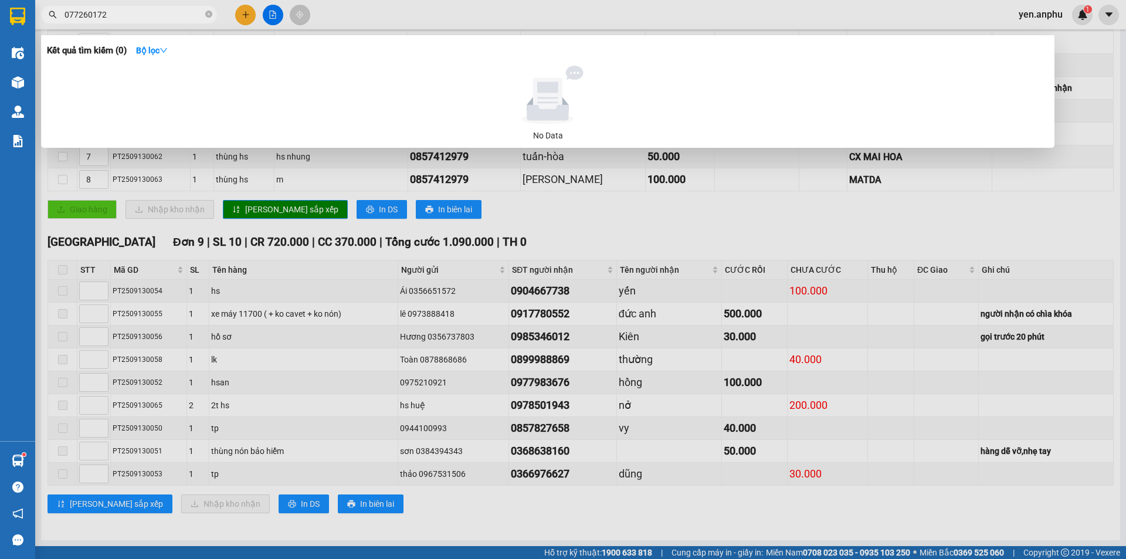
click at [110, 16] on input "077260172" at bounding box center [133, 14] width 138 height 13
type input "077260172"
click at [412, 27] on div at bounding box center [563, 279] width 1126 height 559
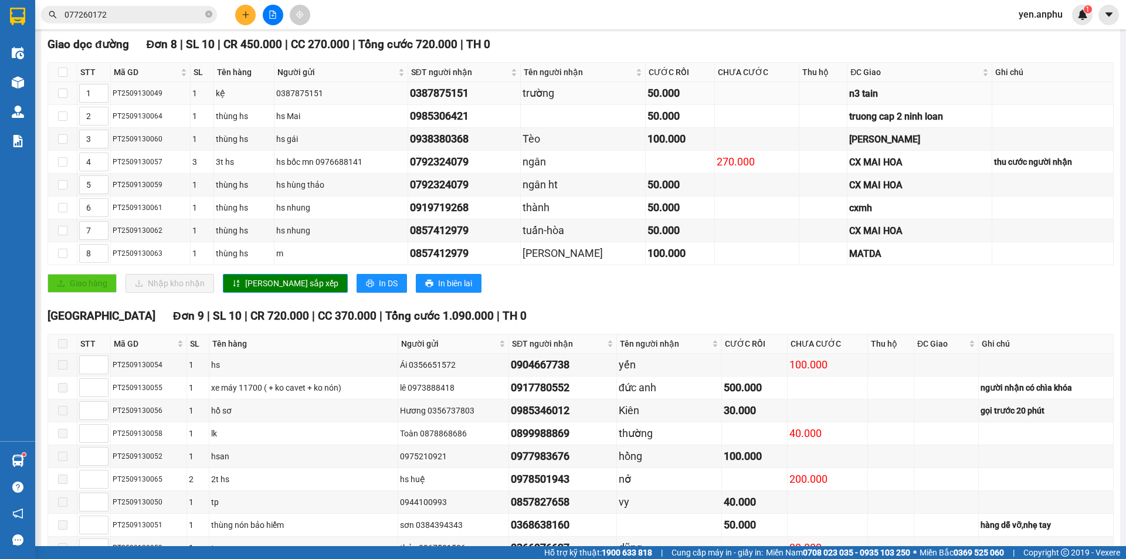
scroll to position [35, 0]
